Goal: Register for event/course

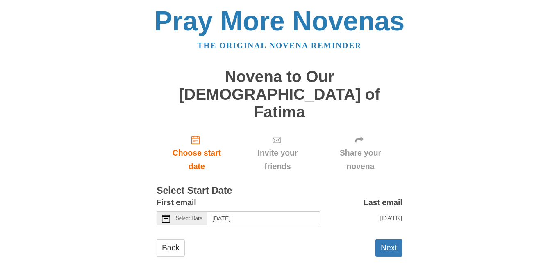
click at [167, 214] on icon at bounding box center [166, 218] width 8 height 8
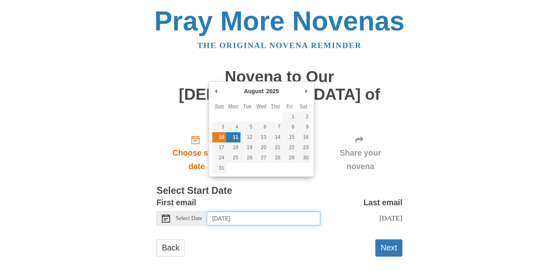
type input "Sunday, August 10th"
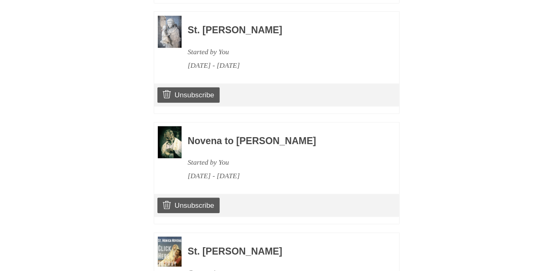
scroll to position [1163, 0]
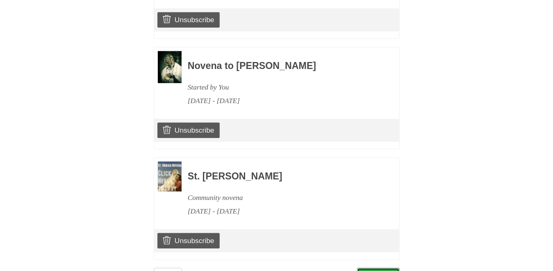
click at [373, 267] on link "Continue" at bounding box center [378, 275] width 43 height 17
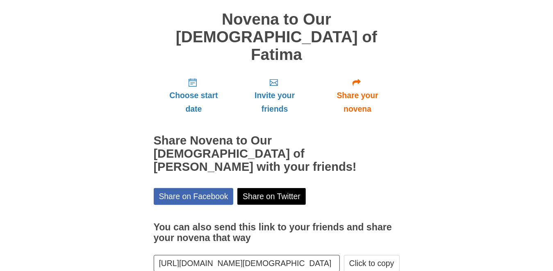
scroll to position [58, 0]
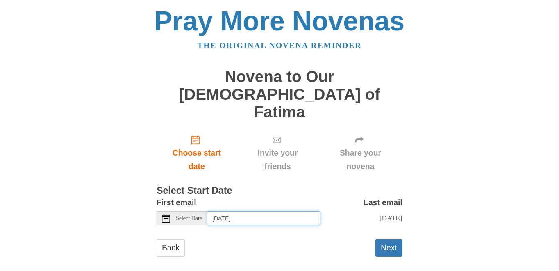
click at [266, 211] on input "Monday, August 11th" at bounding box center [263, 218] width 113 height 14
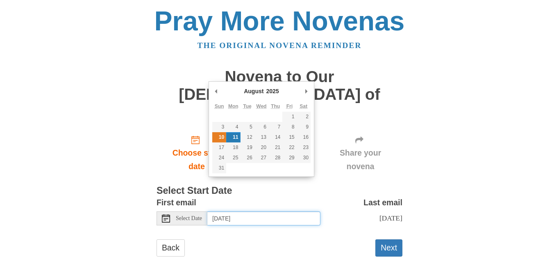
type input "Sunday, August 10th"
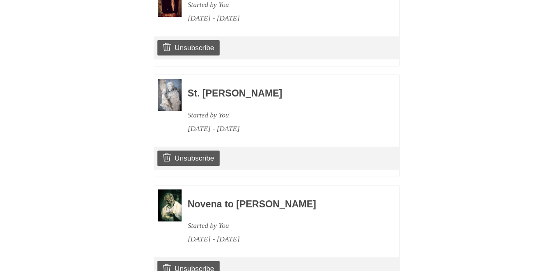
scroll to position [1271, 0]
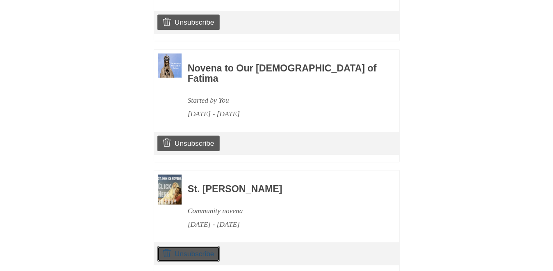
drag, startPoint x: 178, startPoint y: 202, endPoint x: 329, endPoint y: 42, distance: 219.6
click at [178, 246] on link "Unsubscribe" at bounding box center [188, 254] width 62 height 16
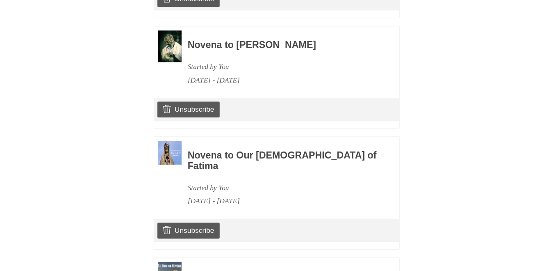
scroll to position [1311, 0]
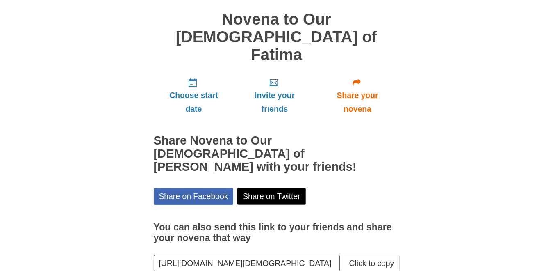
scroll to position [58, 0]
